Goal: Task Accomplishment & Management: Use online tool/utility

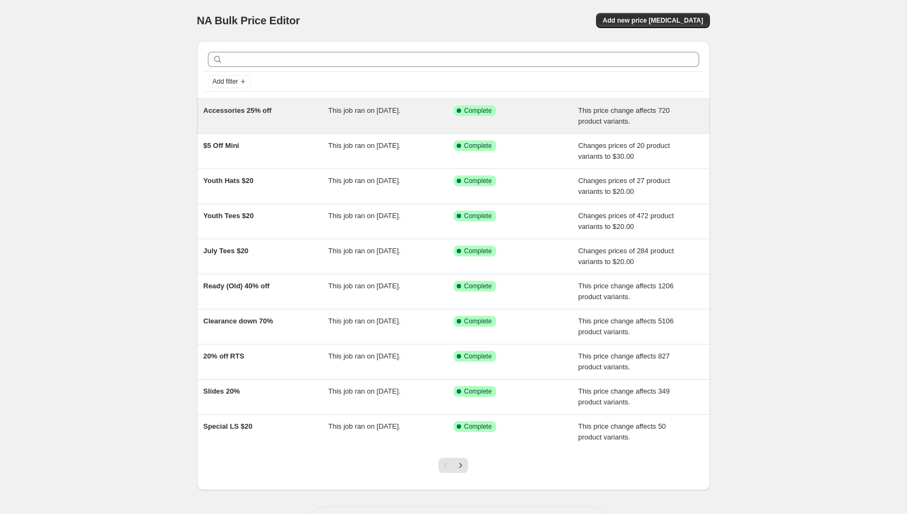
click at [278, 112] on div "Accessories 25% off" at bounding box center [266, 116] width 125 height 22
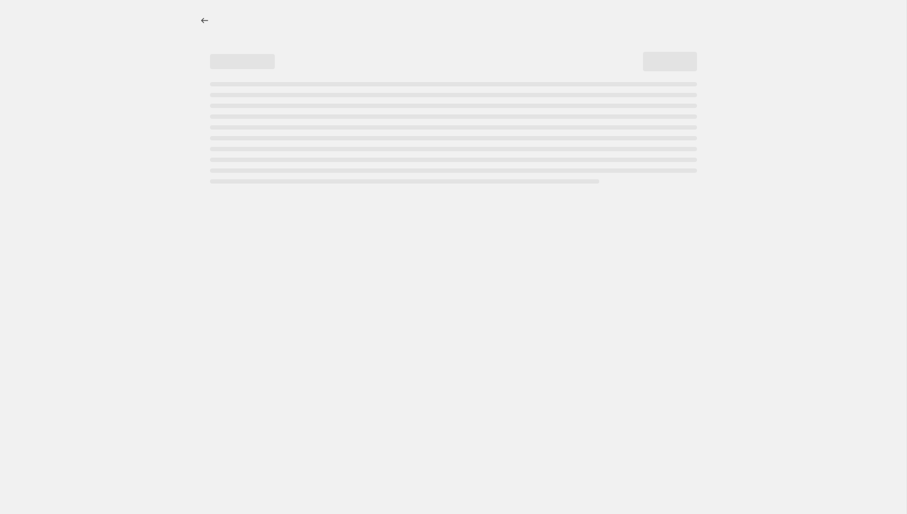
select select "pcap"
select select "no_change"
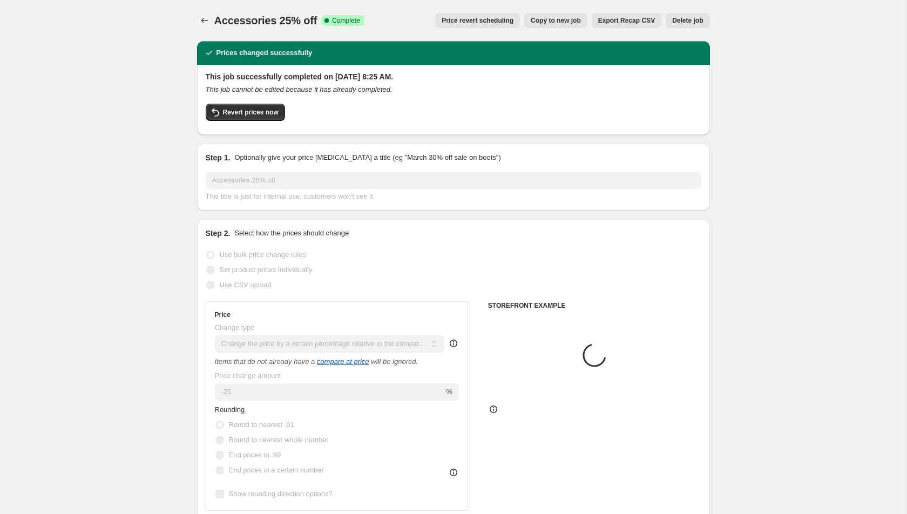
select select "collection"
click at [203, 19] on icon "Price change jobs" at bounding box center [204, 20] width 11 height 11
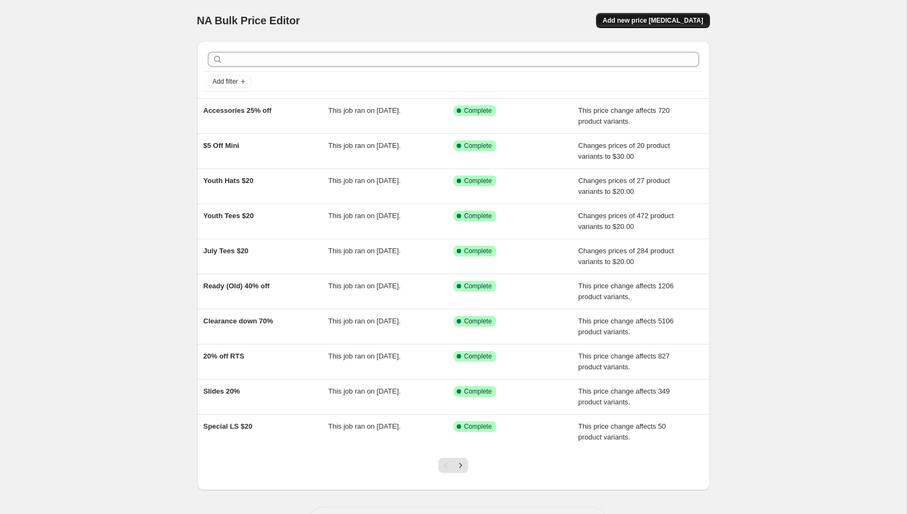
click at [660, 24] on span "Add new price change job" at bounding box center [653, 20] width 100 height 9
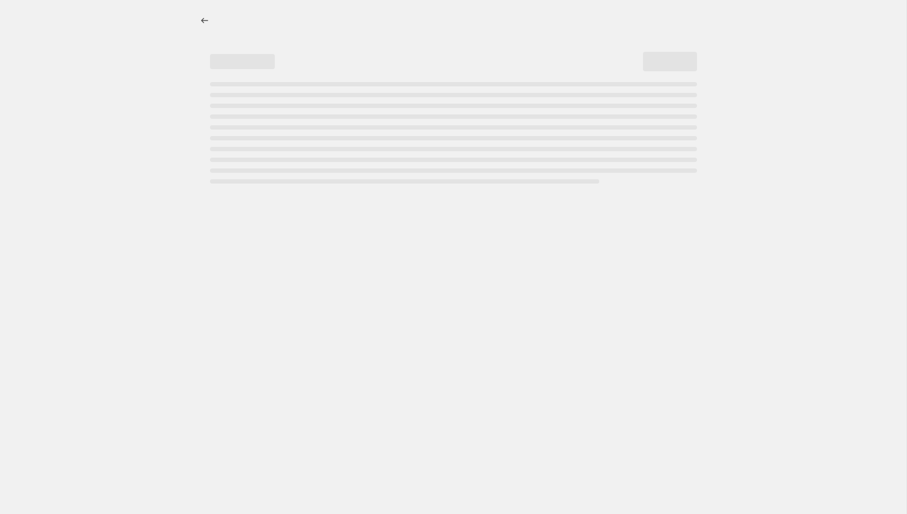
select select "percentage"
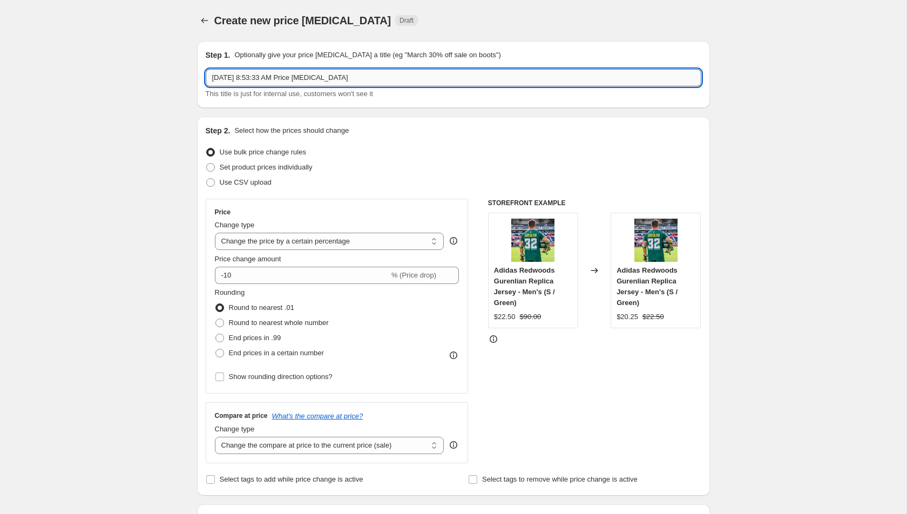
click at [313, 85] on input "Aug 19, 2025, 8:53:33 AM Price change job" at bounding box center [454, 77] width 496 height 17
type input "C"
type input "Accessories full price"
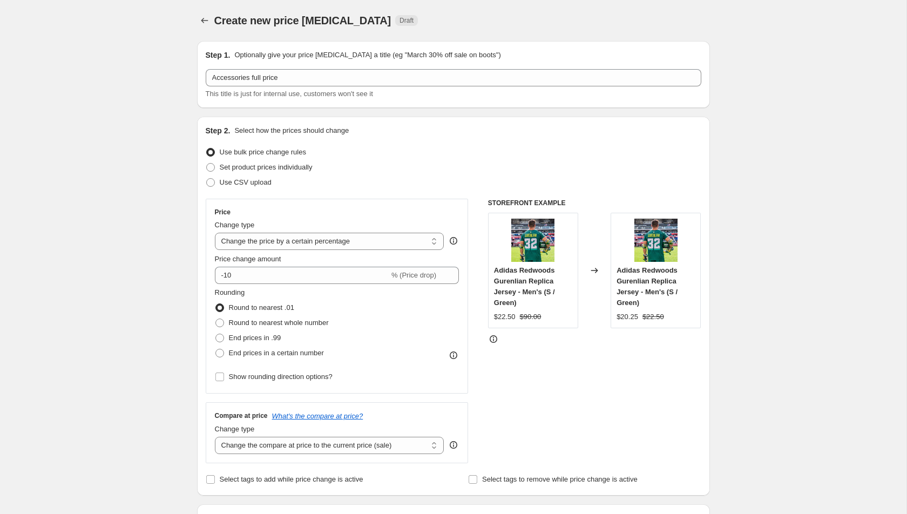
scroll to position [52, 0]
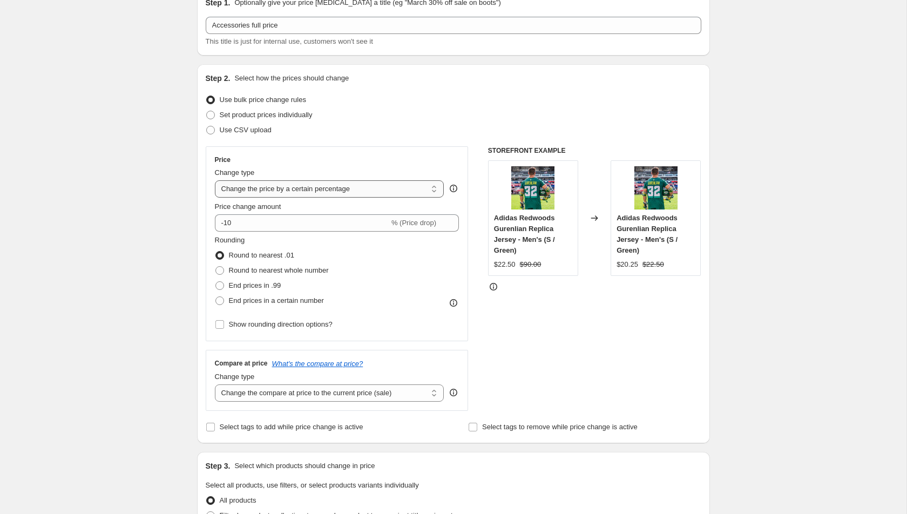
click at [320, 184] on select "Change the price to a certain amount Change the price by a certain amount Chang…" at bounding box center [330, 188] width 230 height 17
select select "ecap"
click at [215, 180] on select "Change the price to a certain amount Change the price by a certain amount Chang…" at bounding box center [330, 188] width 230 height 17
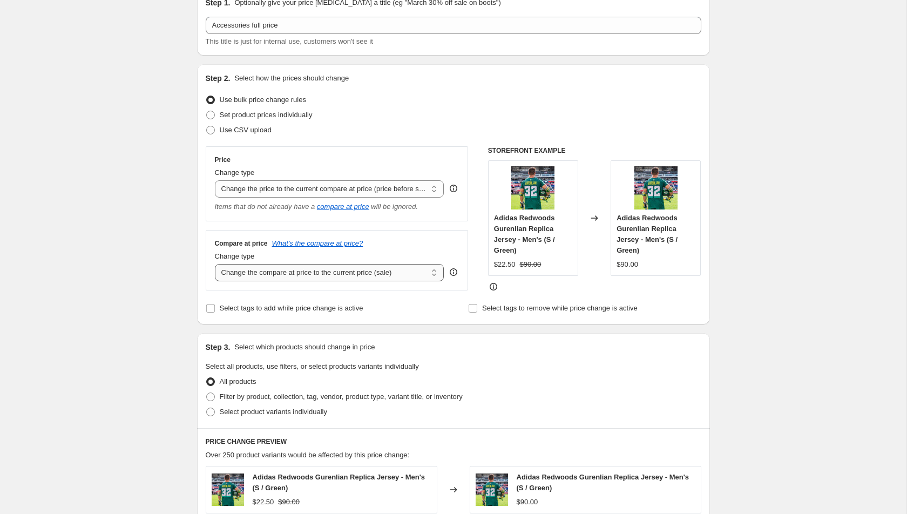
click at [303, 272] on select "Change the compare at price to the current price (sale) Change the compare at p…" at bounding box center [330, 272] width 230 height 17
select select "no_change"
click at [215, 264] on select "Change the compare at price to the current price (sale) Change the compare at p…" at bounding box center [330, 272] width 230 height 17
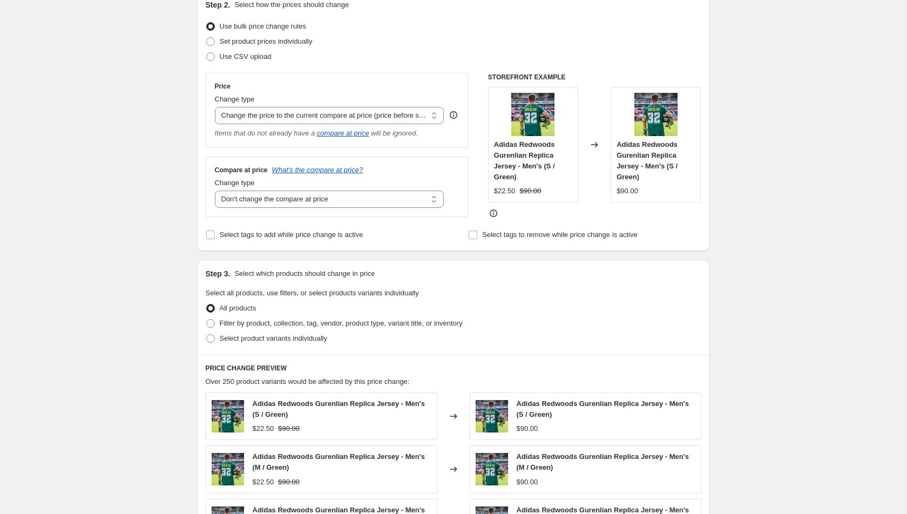
scroll to position [174, 0]
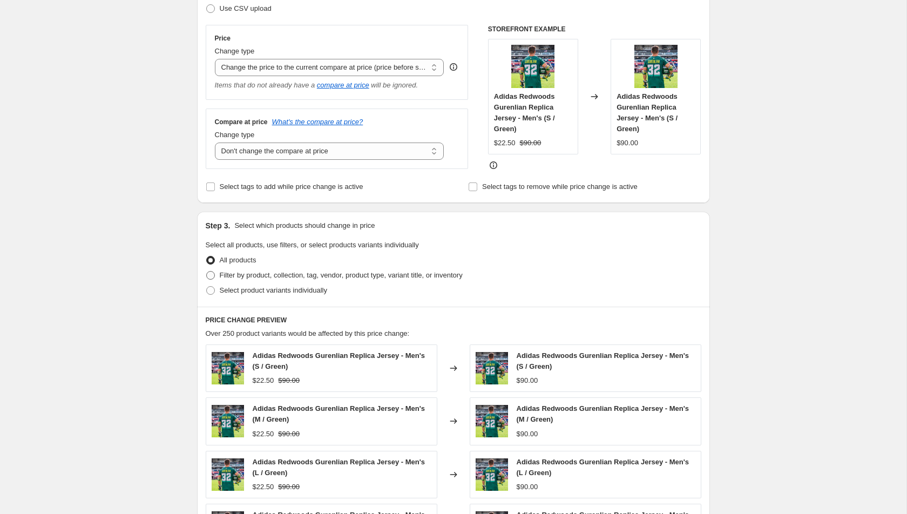
click at [326, 276] on span "Filter by product, collection, tag, vendor, product type, variant title, or inv…" at bounding box center [341, 275] width 243 height 8
click at [207, 272] on input "Filter by product, collection, tag, vendor, product type, variant title, or inv…" at bounding box center [206, 271] width 1 height 1
radio input "true"
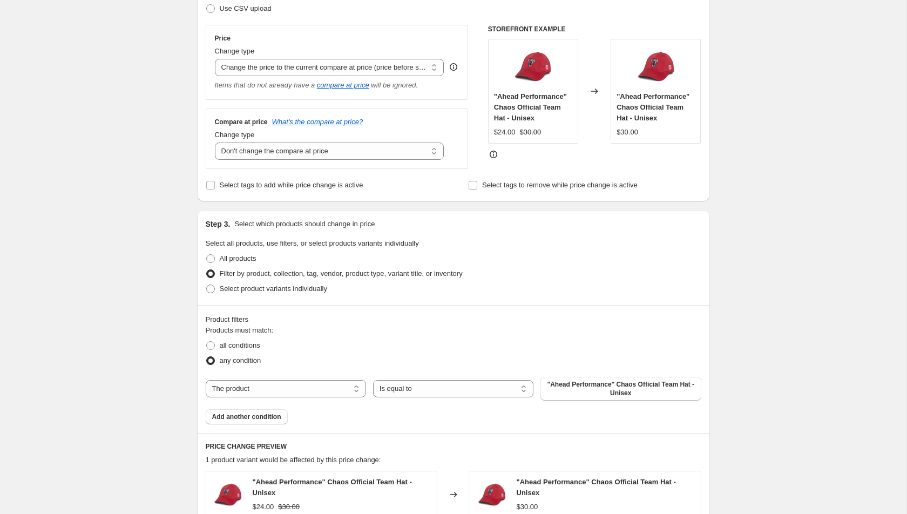
scroll to position [224, 0]
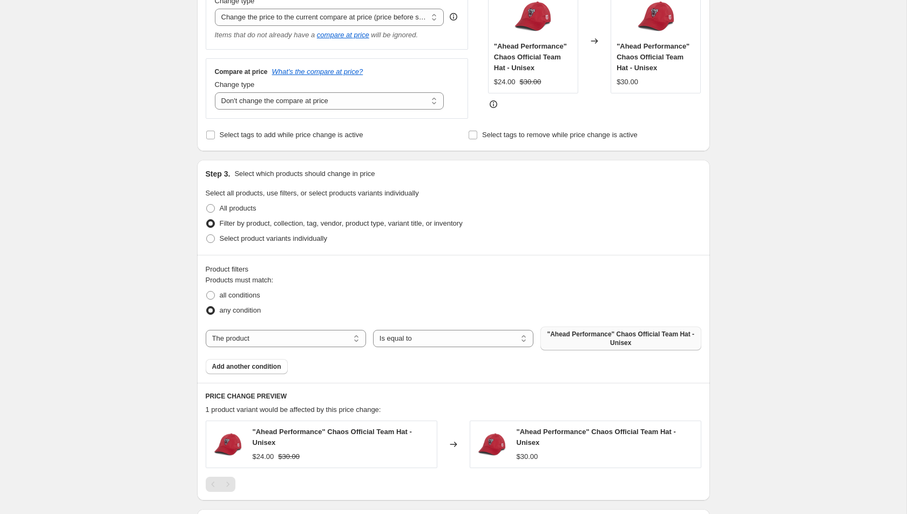
click at [587, 341] on span ""Ahead Performance" Chaos Official Team Hat - Unisex" at bounding box center [620, 338] width 147 height 17
click at [335, 336] on select "The product The product's collection The product's tag The product's vendor The…" at bounding box center [286, 338] width 160 height 17
select select "collection"
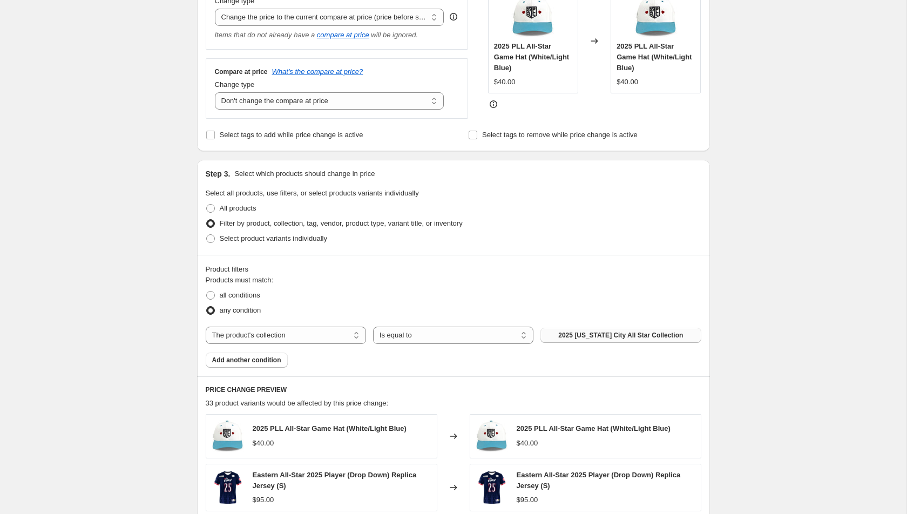
click at [640, 336] on span "2025 Kansas City All Star Collection" at bounding box center [621, 335] width 125 height 9
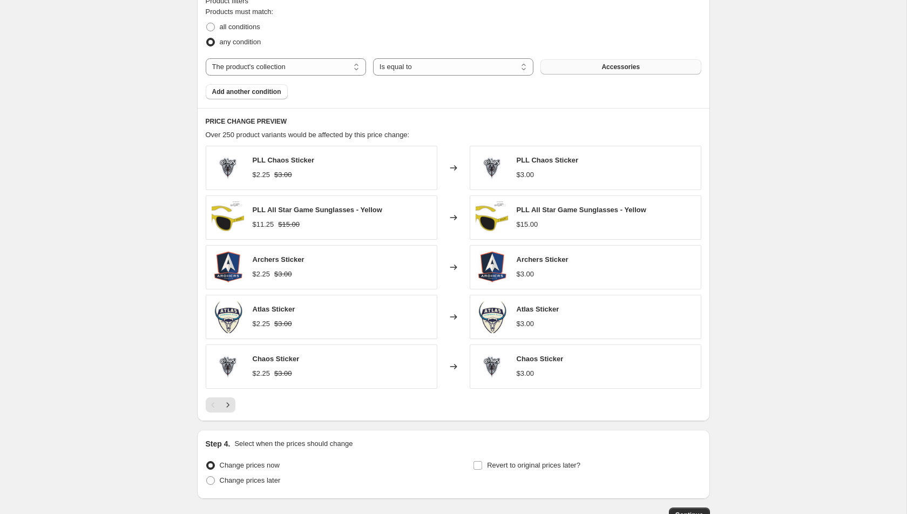
scroll to position [562, 0]
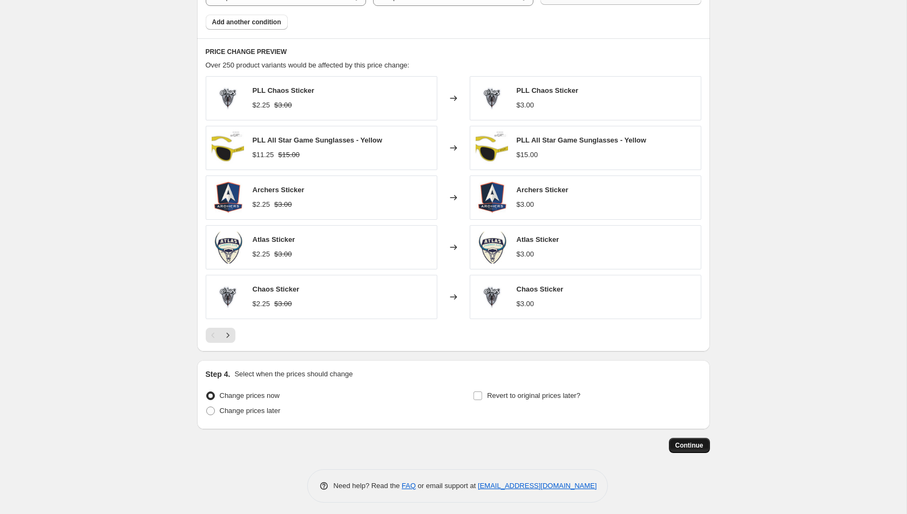
click at [695, 441] on span "Continue" at bounding box center [690, 445] width 28 height 9
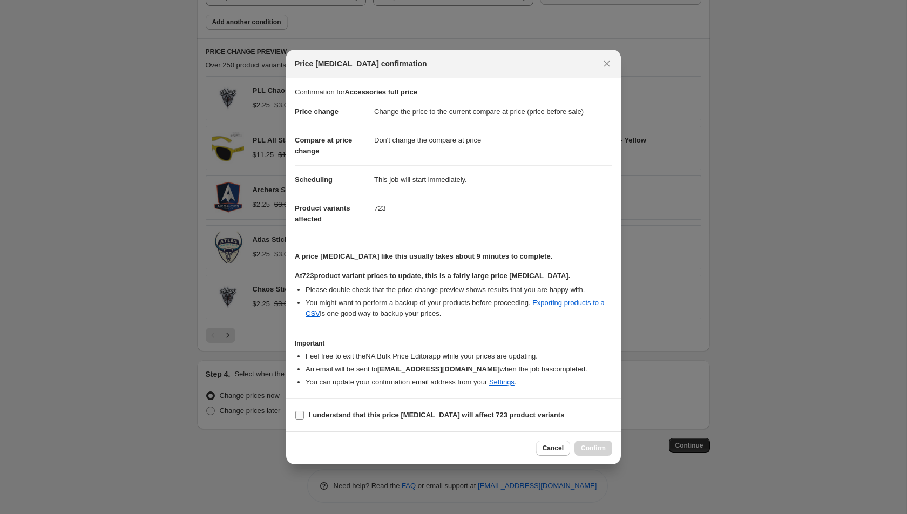
click at [468, 415] on b "I understand that this price change job will affect 723 product variants" at bounding box center [436, 415] width 255 height 8
click at [304, 415] on input "I understand that this price change job will affect 723 product variants" at bounding box center [299, 415] width 9 height 9
checkbox input "true"
click at [591, 448] on span "Confirm" at bounding box center [593, 448] width 25 height 9
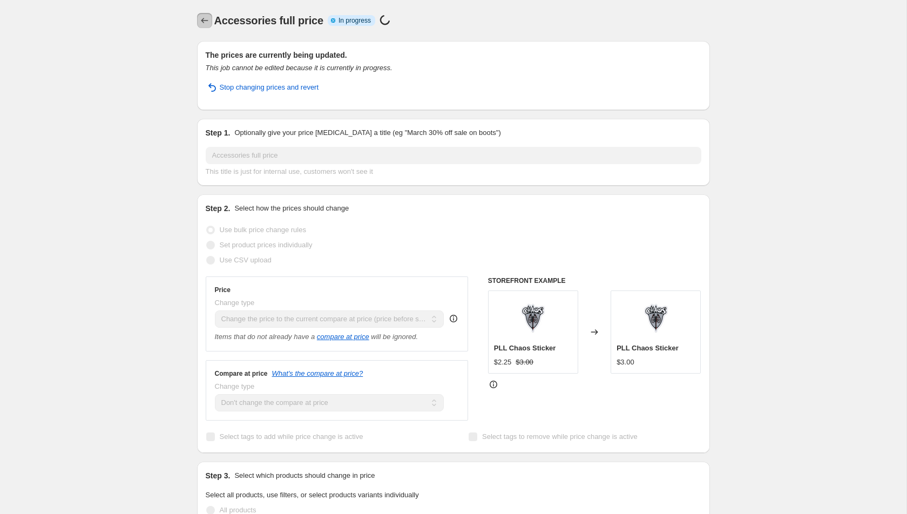
click at [201, 18] on icon "Price change jobs" at bounding box center [204, 20] width 11 height 11
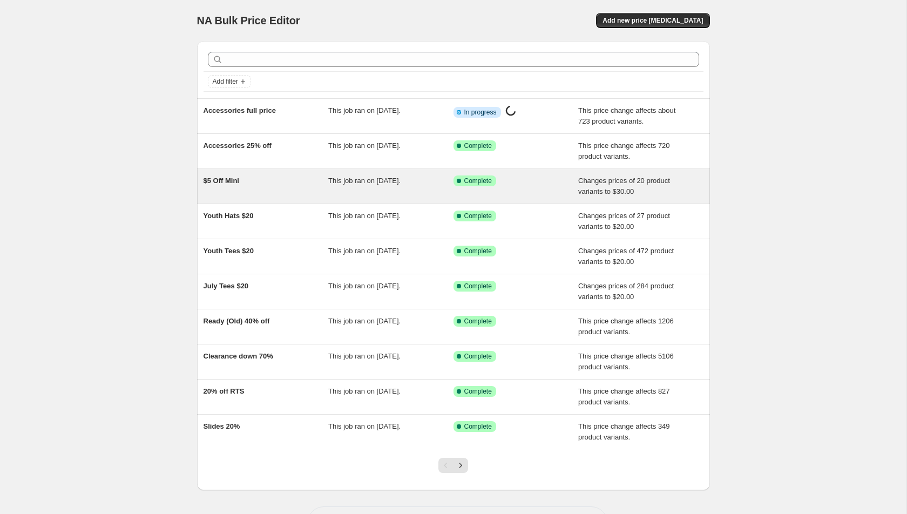
scroll to position [37, 0]
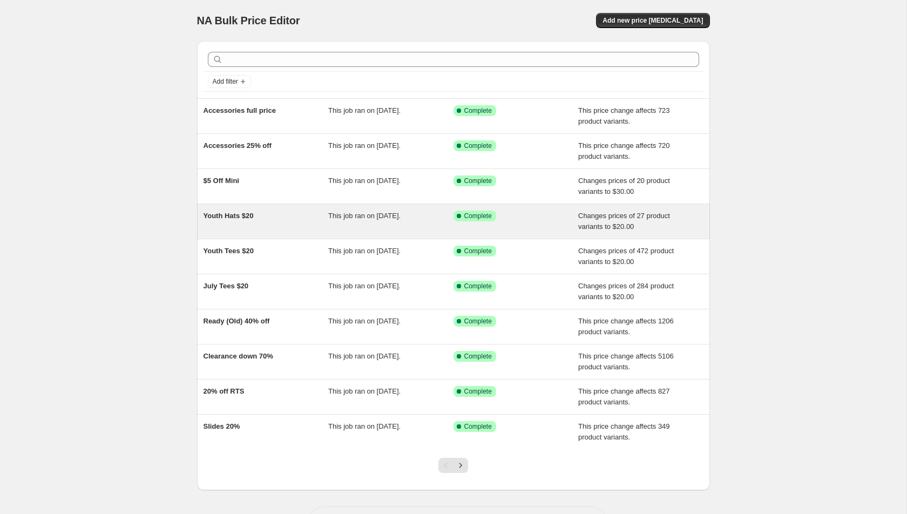
click at [280, 224] on div "Youth Hats $20" at bounding box center [266, 222] width 125 height 22
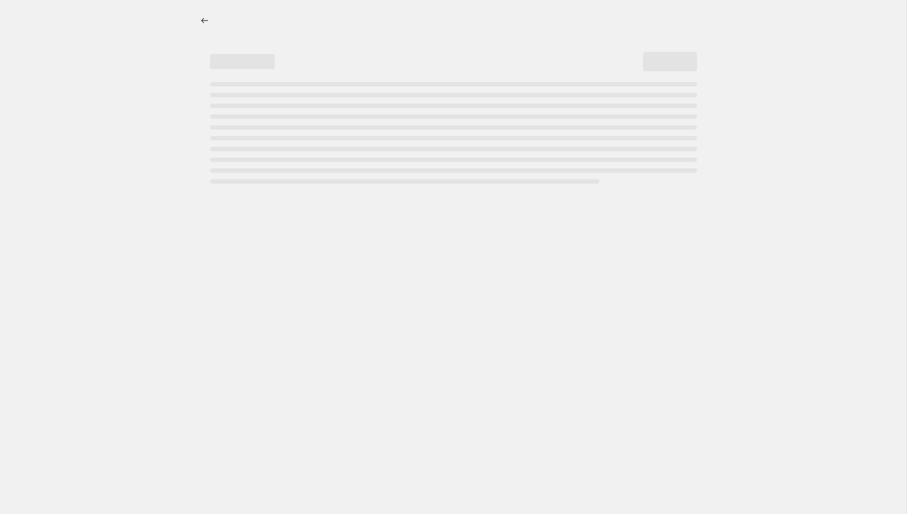
select select "no_change"
select select "collection"
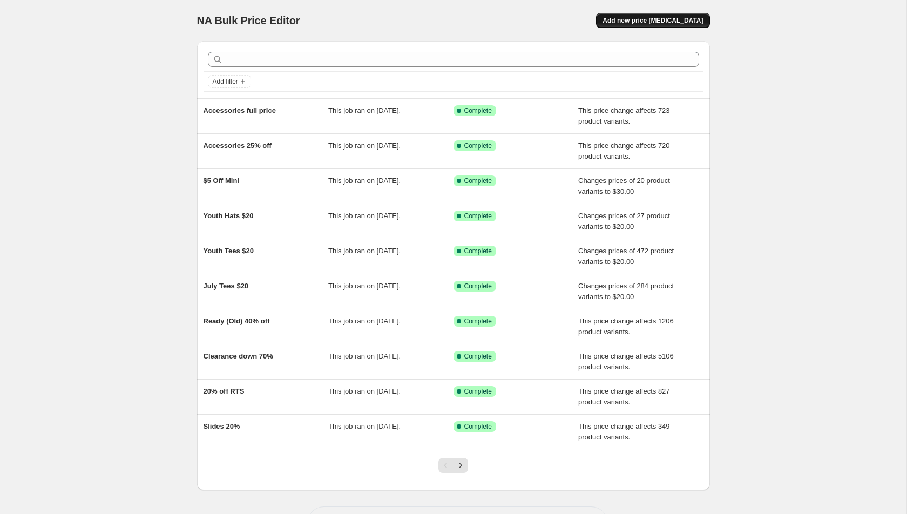
click at [655, 23] on span "Add new price change job" at bounding box center [653, 20] width 100 height 9
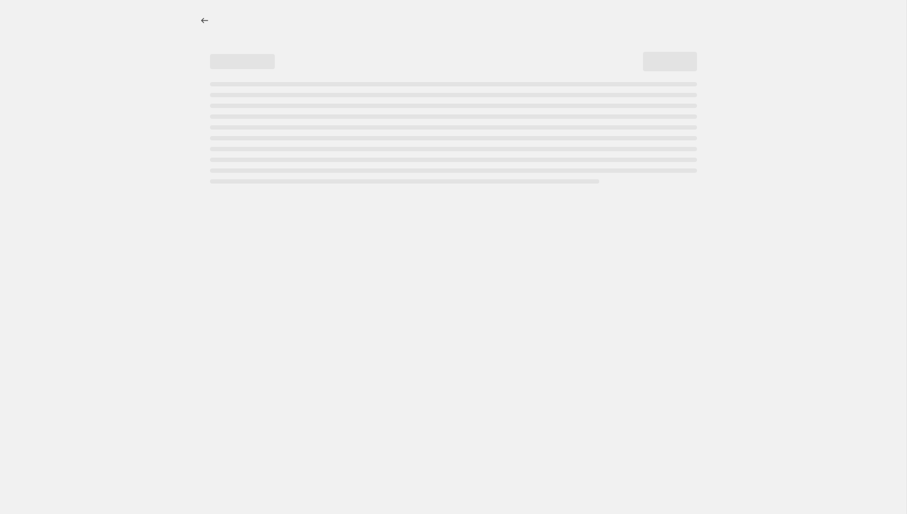
select select "percentage"
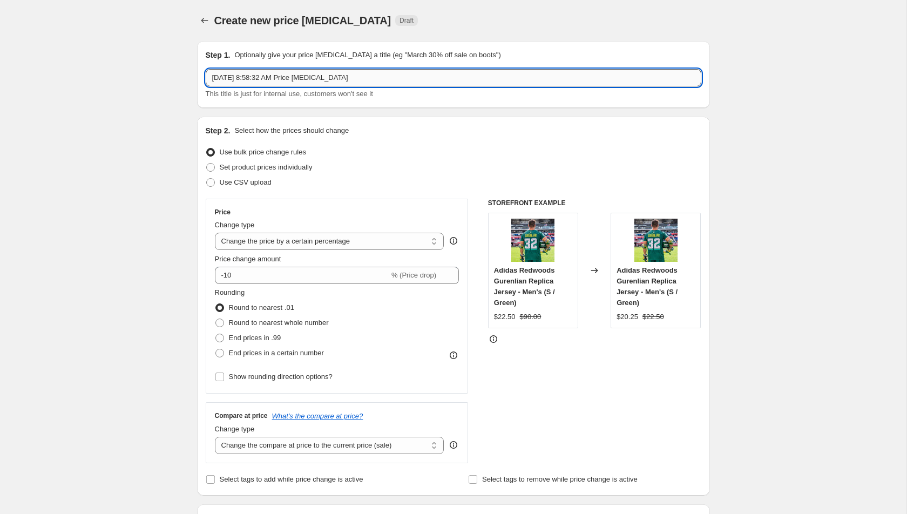
click at [340, 83] on input "Aug 19, 2025, 8:58:32 AM Price change job" at bounding box center [454, 77] width 496 height 17
type input "T"
type input "Youth Hats Full Price"
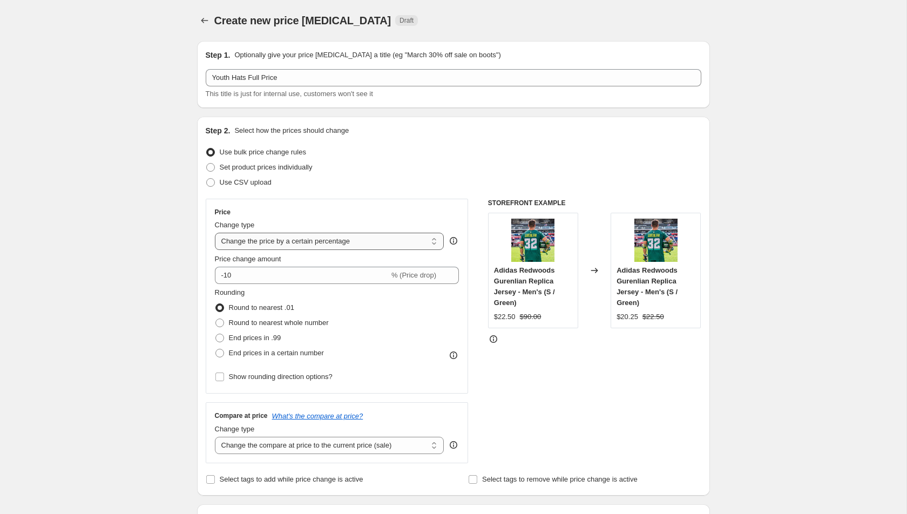
click at [365, 241] on select "Change the price to a certain amount Change the price by a certain amount Chang…" at bounding box center [330, 241] width 230 height 17
select select "pcap"
click at [215, 233] on select "Change the price to a certain amount Change the price by a certain amount Chang…" at bounding box center [330, 241] width 230 height 17
type input "-20"
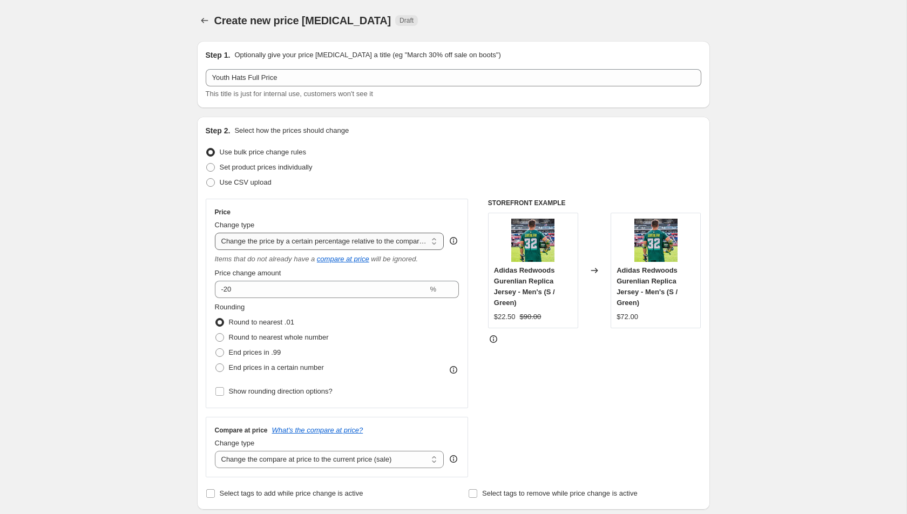
click at [356, 244] on select "Change the price to a certain amount Change the price by a certain amount Chang…" at bounding box center [330, 241] width 230 height 17
select select "ecap"
click at [215, 233] on select "Change the price to a certain amount Change the price by a certain amount Chang…" at bounding box center [330, 241] width 230 height 17
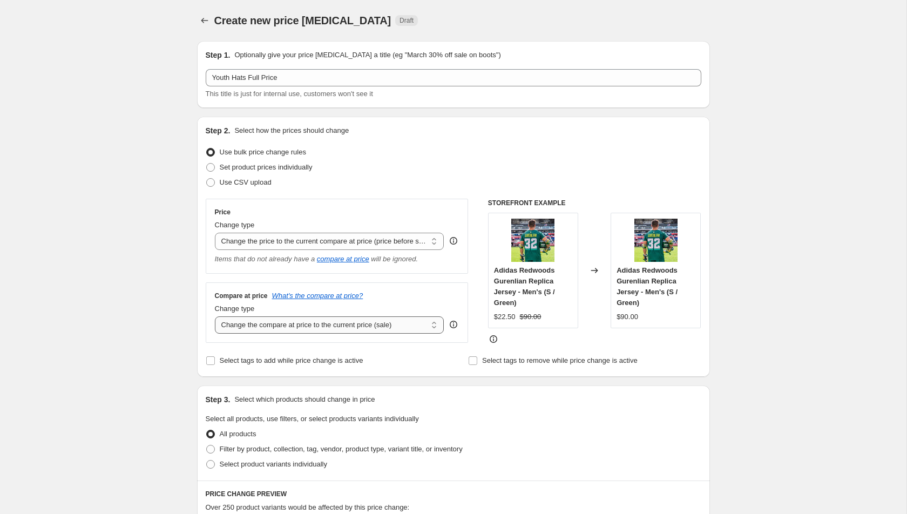
click at [298, 327] on select "Change the compare at price to the current price (sale) Change the compare at p…" at bounding box center [330, 325] width 230 height 17
select select "no_change"
click at [215, 317] on select "Change the compare at price to the current price (sale) Change the compare at p…" at bounding box center [330, 325] width 230 height 17
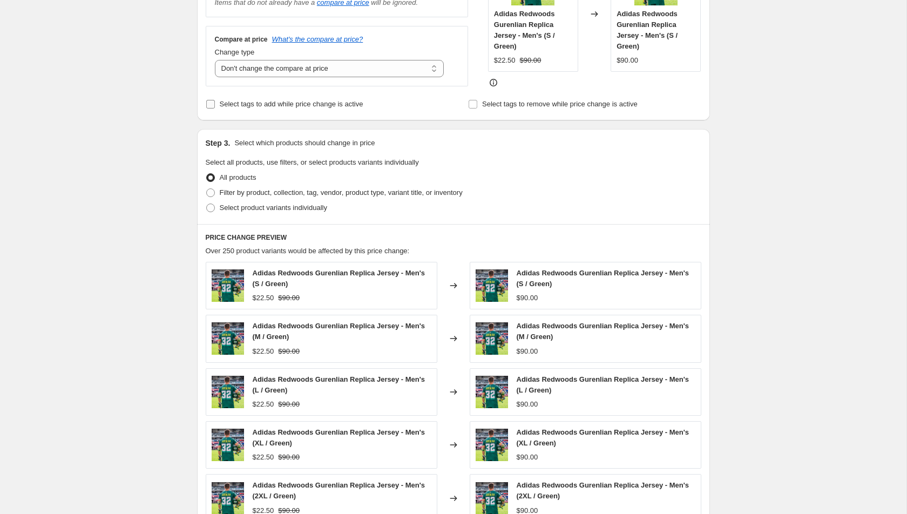
scroll to position [267, 0]
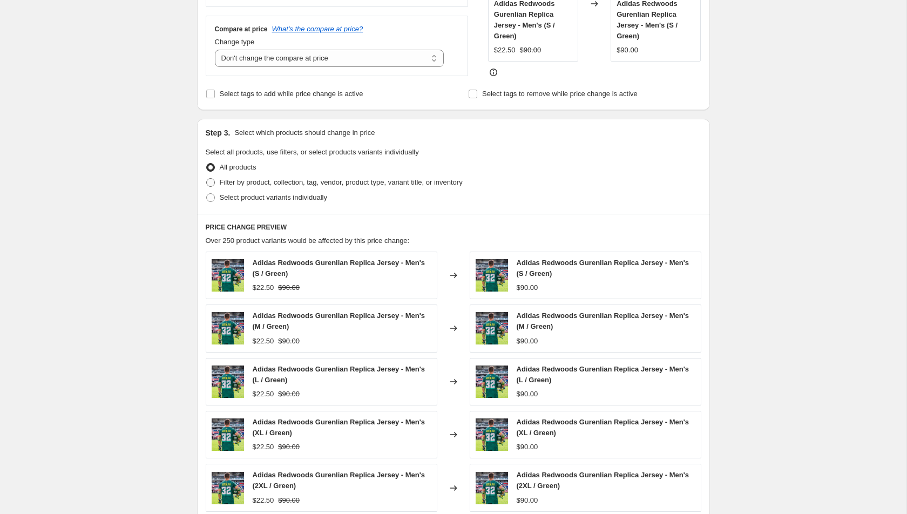
click at [284, 181] on span "Filter by product, collection, tag, vendor, product type, variant title, or inv…" at bounding box center [341, 182] width 243 height 8
click at [207, 179] on input "Filter by product, collection, tag, vendor, product type, variant title, or inv…" at bounding box center [206, 178] width 1 height 1
radio input "true"
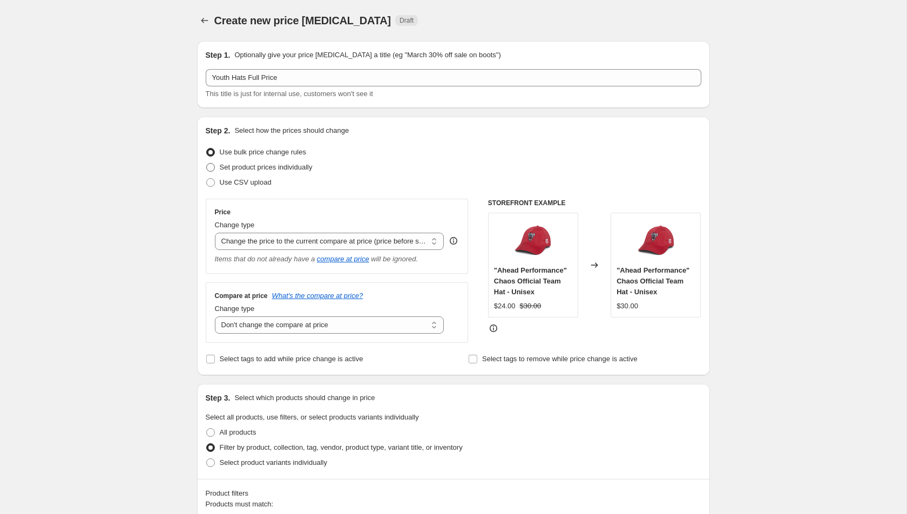
scroll to position [151, 0]
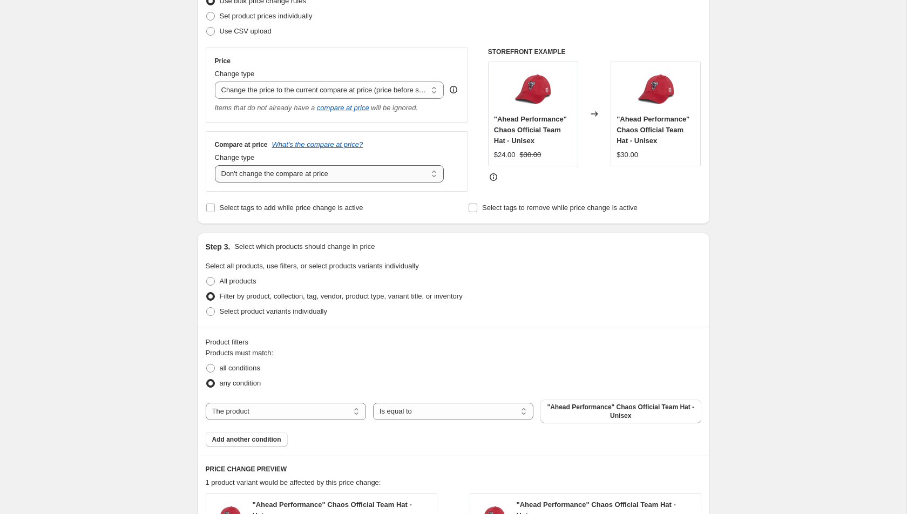
click at [255, 177] on select "Change the compare at price to the current price (sale) Change the compare at p…" at bounding box center [330, 173] width 230 height 17
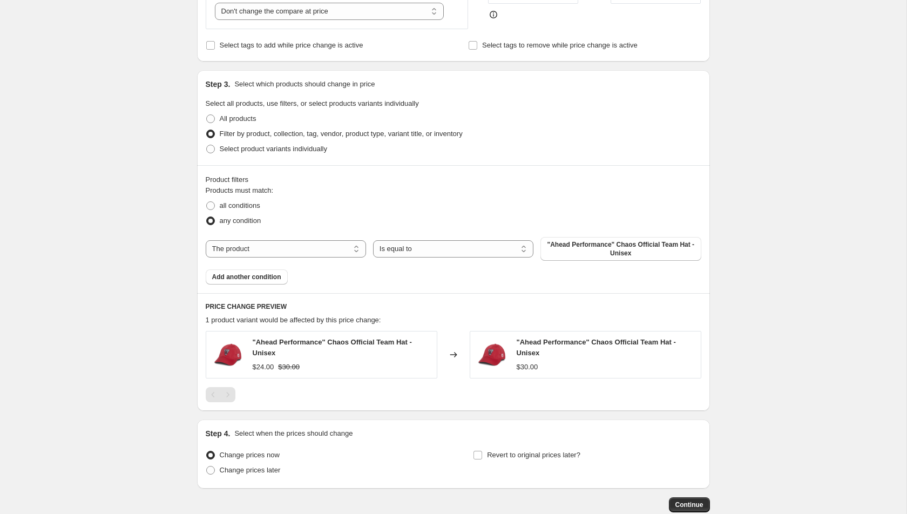
scroll to position [311, 0]
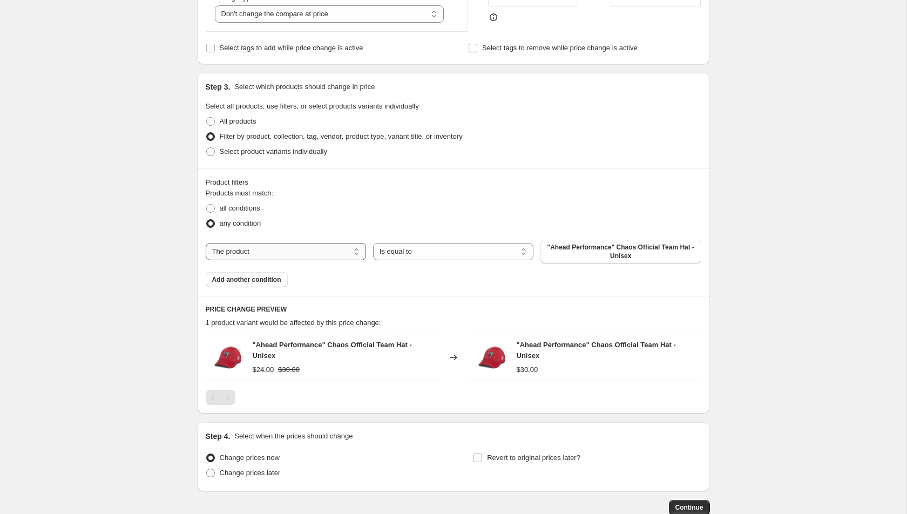
click at [320, 249] on select "The product The product's collection The product's tag The product's vendor The…" at bounding box center [286, 251] width 160 height 17
select select "collection"
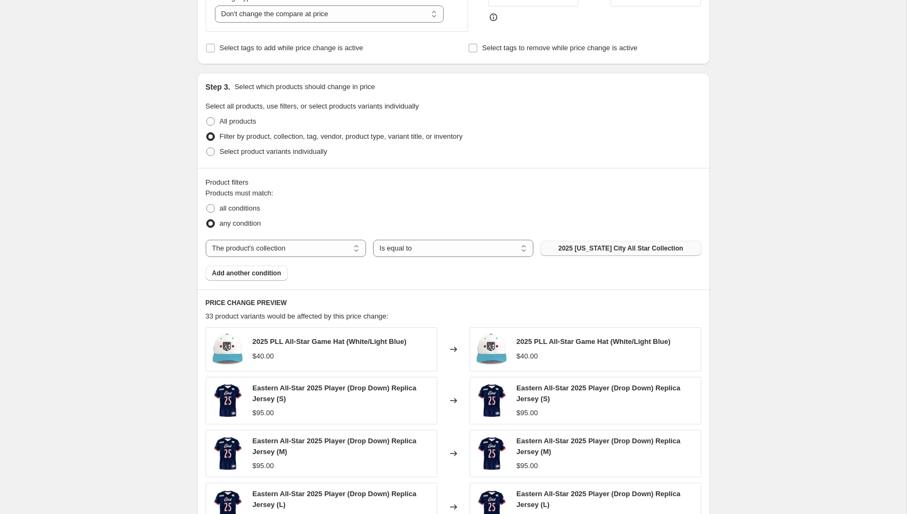
click at [613, 251] on span "2025 Kansas City All Star Collection" at bounding box center [621, 248] width 125 height 9
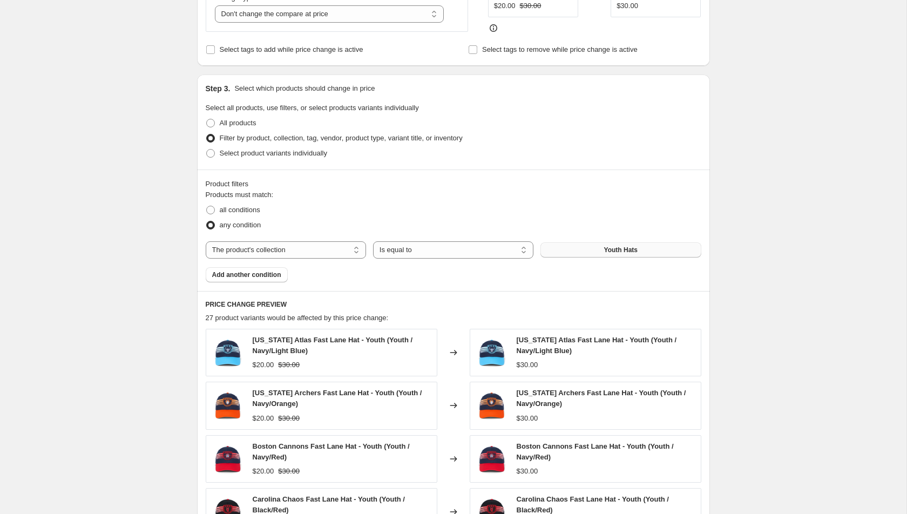
scroll to position [582, 0]
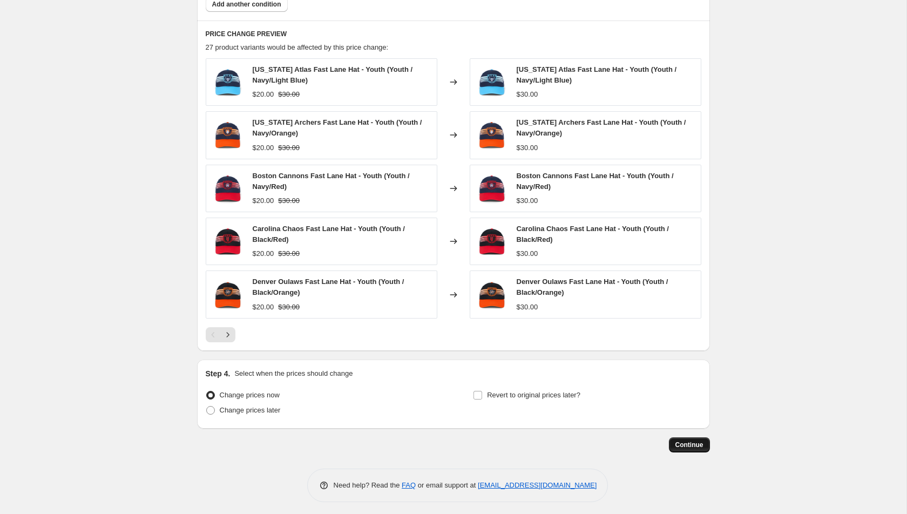
click at [697, 442] on span "Continue" at bounding box center [690, 445] width 28 height 9
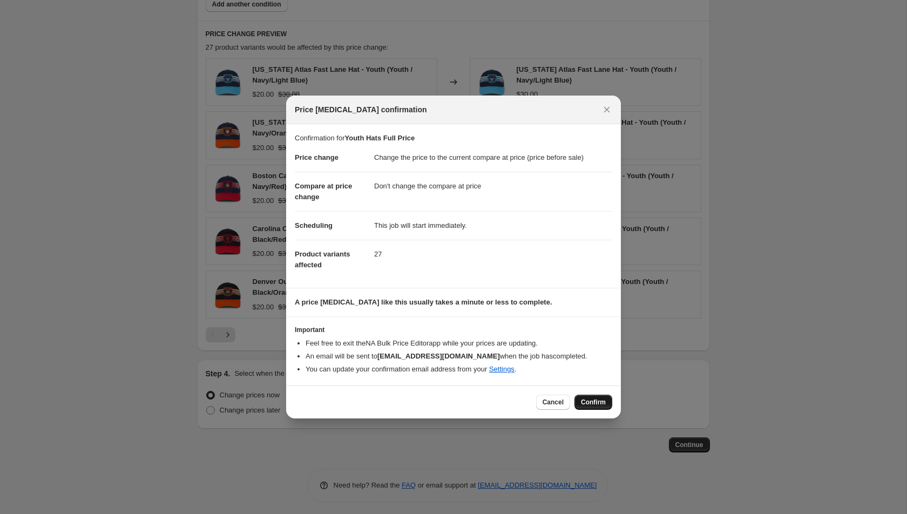
click at [601, 404] on span "Confirm" at bounding box center [593, 402] width 25 height 9
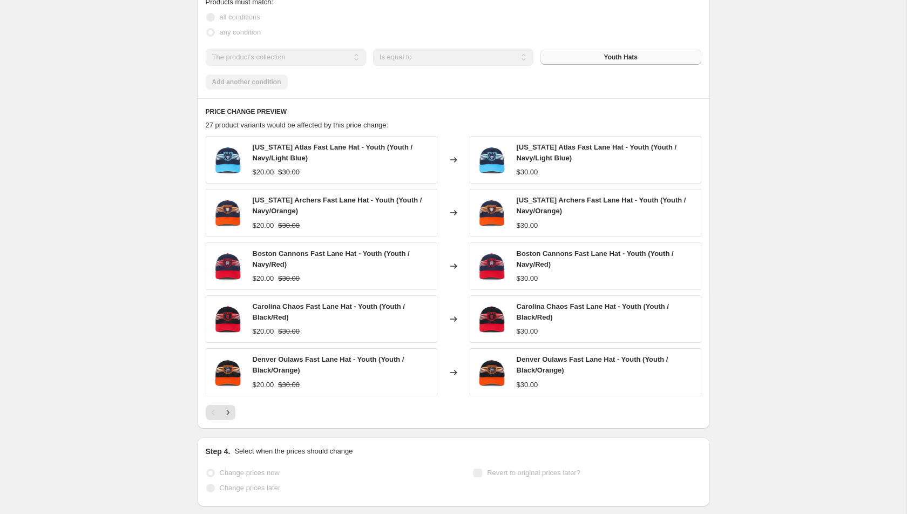
scroll to position [609, 0]
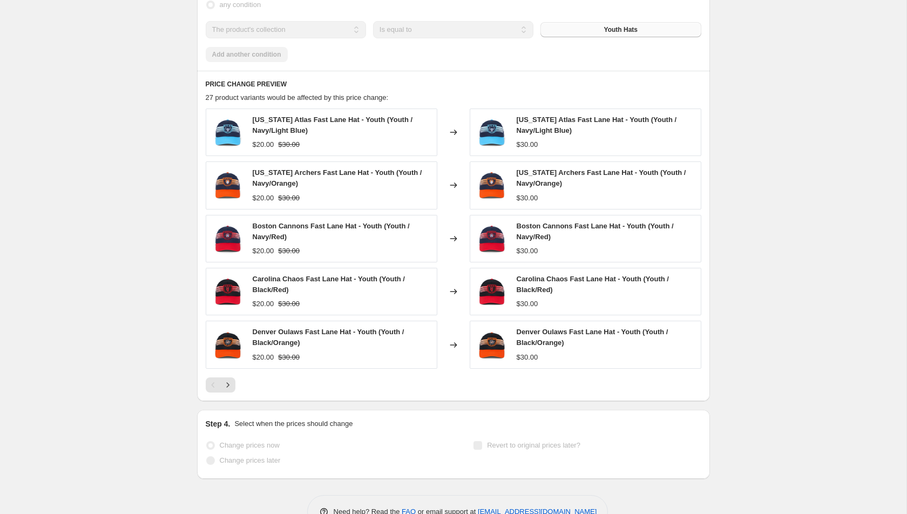
select select "ecap"
select select "no_change"
select select "collection"
